Goal: Information Seeking & Learning: Find specific page/section

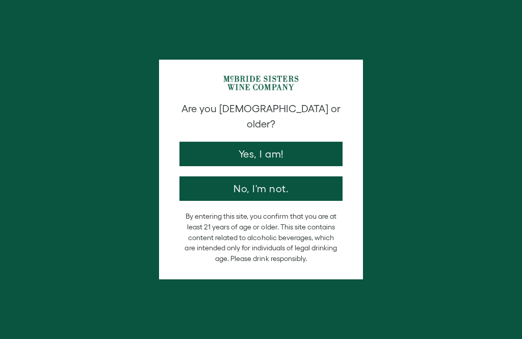
click at [277, 144] on button "Yes, I am!" at bounding box center [260, 154] width 163 height 24
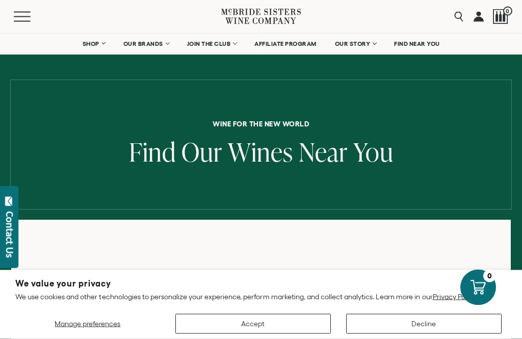
scroll to position [34, 0]
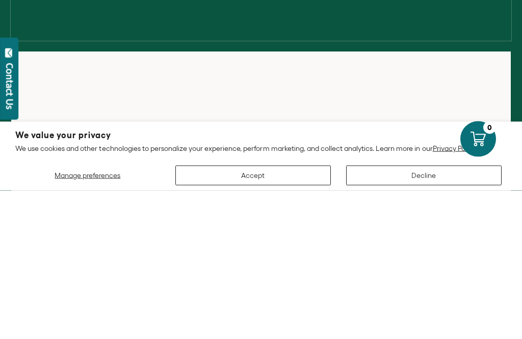
scroll to position [182, 0]
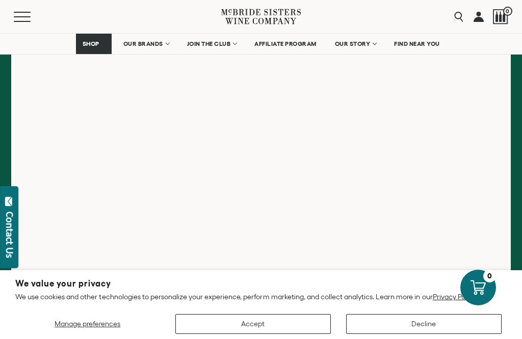
click at [258, 334] on button "Accept" at bounding box center [252, 324] width 155 height 20
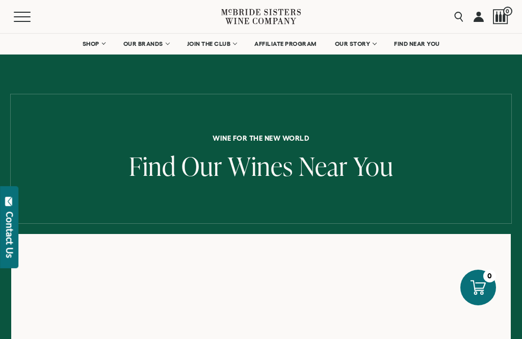
scroll to position [215, 0]
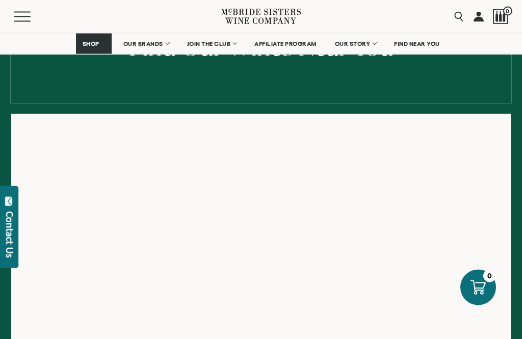
scroll to position [121, 0]
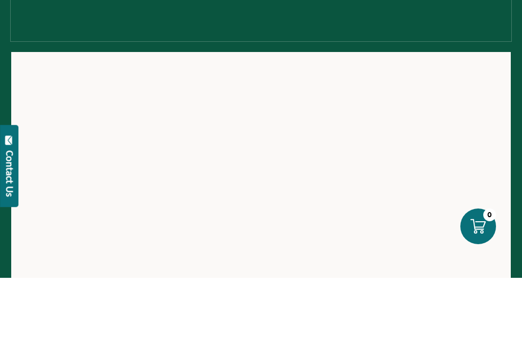
scroll to position [182, 0]
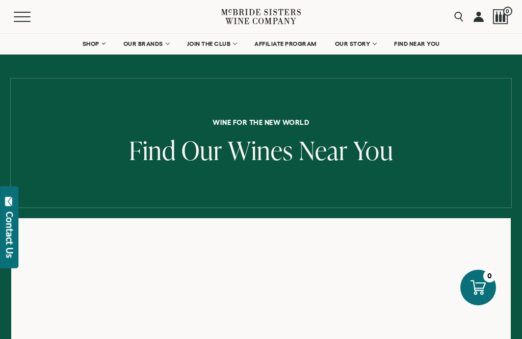
scroll to position [15, 0]
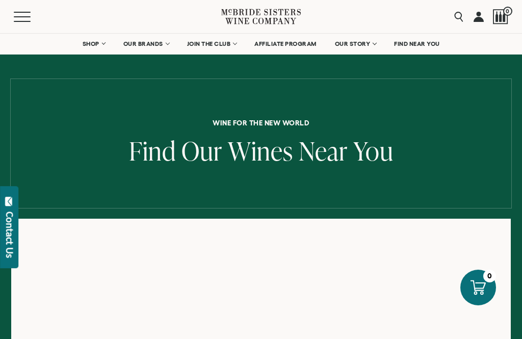
scroll to position [215, 0]
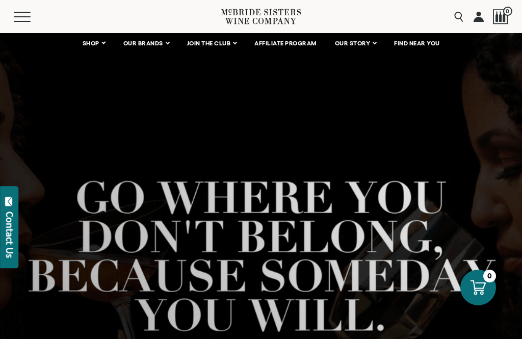
click at [458, 293] on div at bounding box center [261, 277] width 522 height 489
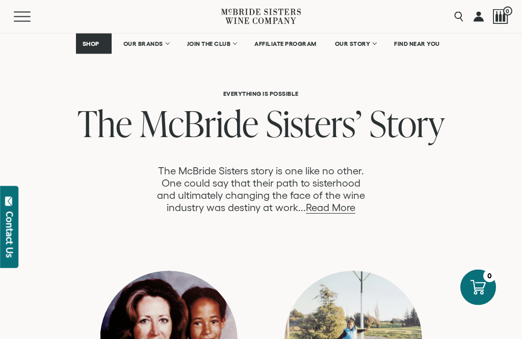
scroll to position [487, 0]
click at [328, 212] on link "Read More" at bounding box center [330, 208] width 49 height 12
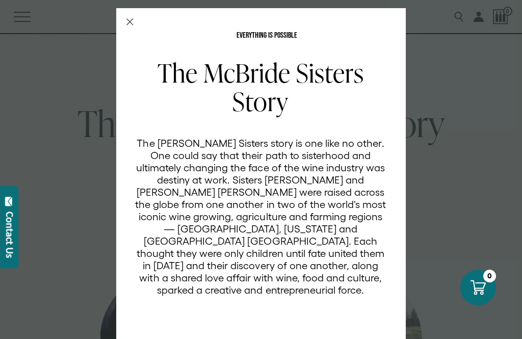
scroll to position [0, 0]
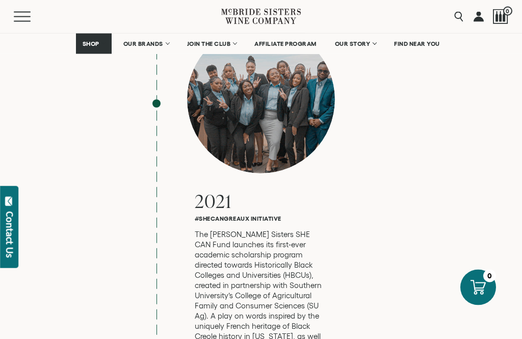
scroll to position [3865, 0]
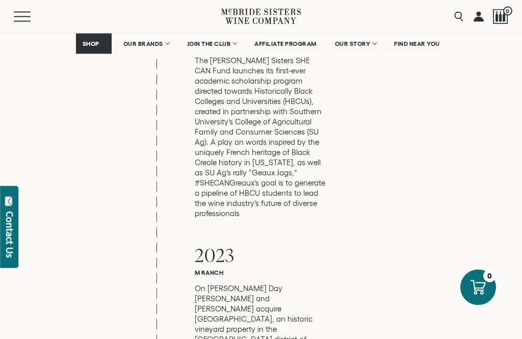
scroll to position [4040, 0]
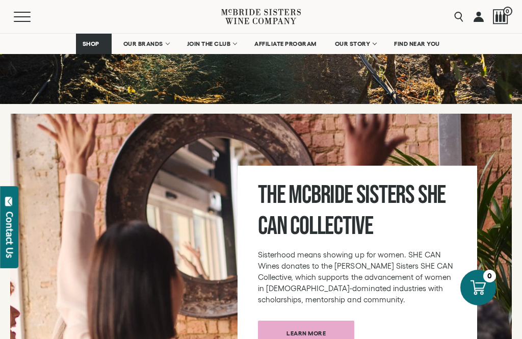
scroll to position [4999, 0]
